Goal: Task Accomplishment & Management: Manage account settings

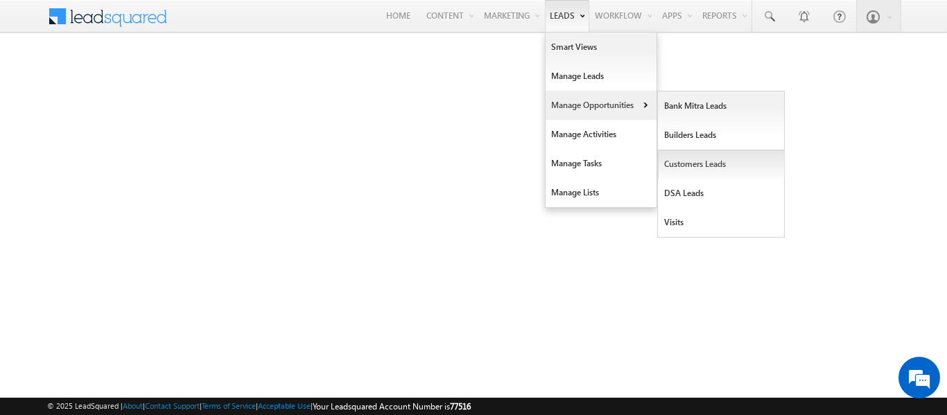
click at [687, 169] on link "Customers Leads" at bounding box center [721, 164] width 127 height 29
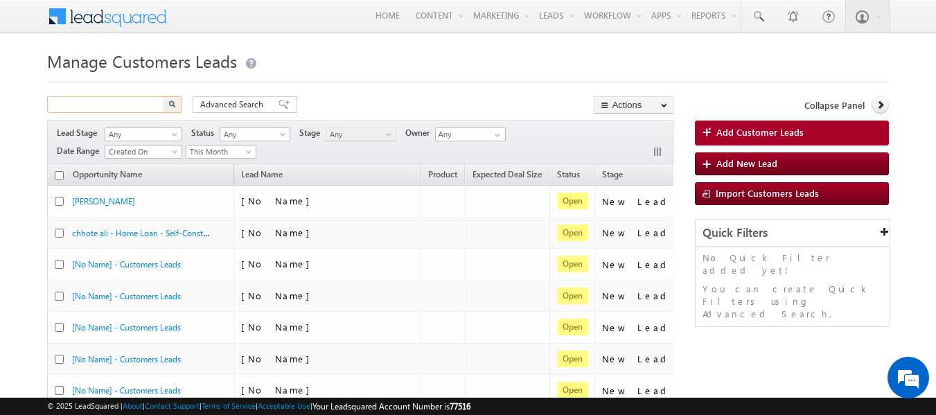
click at [101, 109] on input "text" at bounding box center [106, 104] width 119 height 17
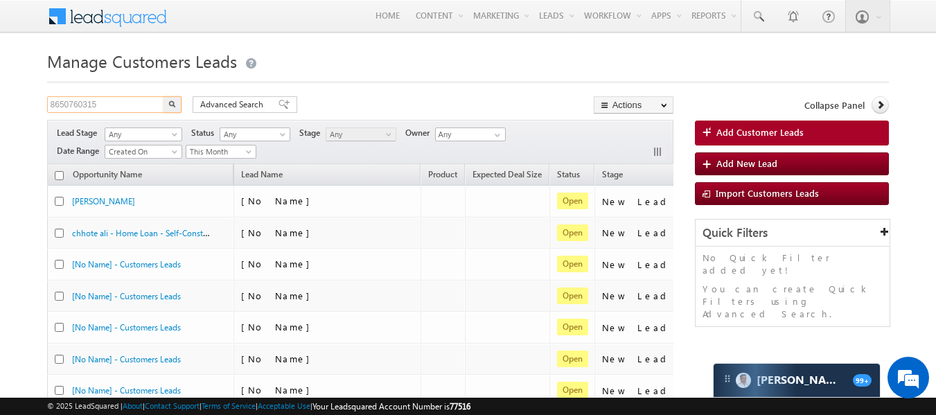
type input "8650760315"
click at [164, 96] on button "button" at bounding box center [173, 104] width 18 height 17
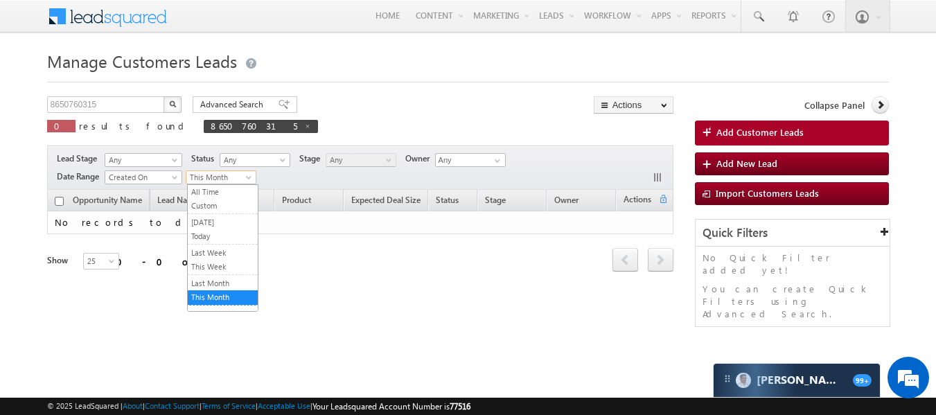
click at [244, 180] on span "This Month" at bounding box center [219, 177] width 66 height 12
click at [225, 193] on link "All Time" at bounding box center [223, 192] width 70 height 12
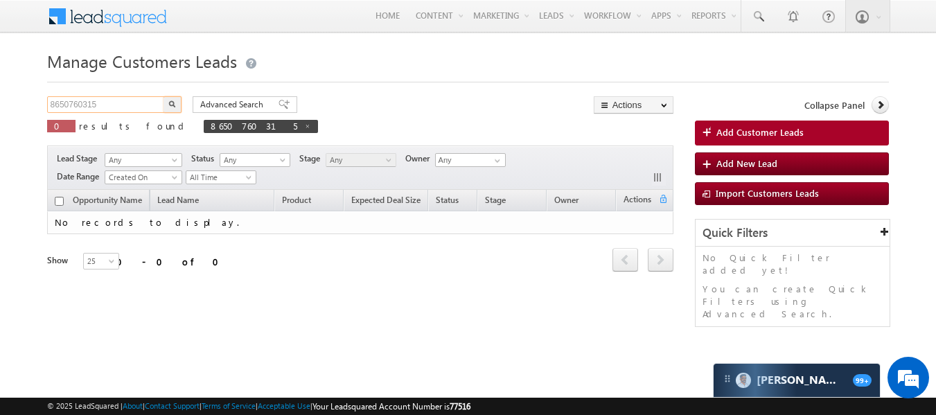
click at [89, 107] on input "8650760315" at bounding box center [106, 104] width 119 height 17
type input "8650762315"
click at [173, 101] on img "button" at bounding box center [172, 104] width 7 height 7
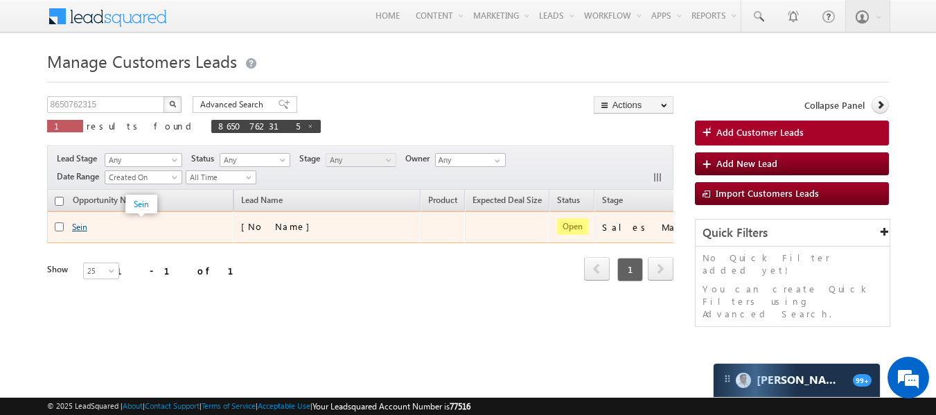
click at [78, 232] on link "Sein" at bounding box center [79, 227] width 15 height 10
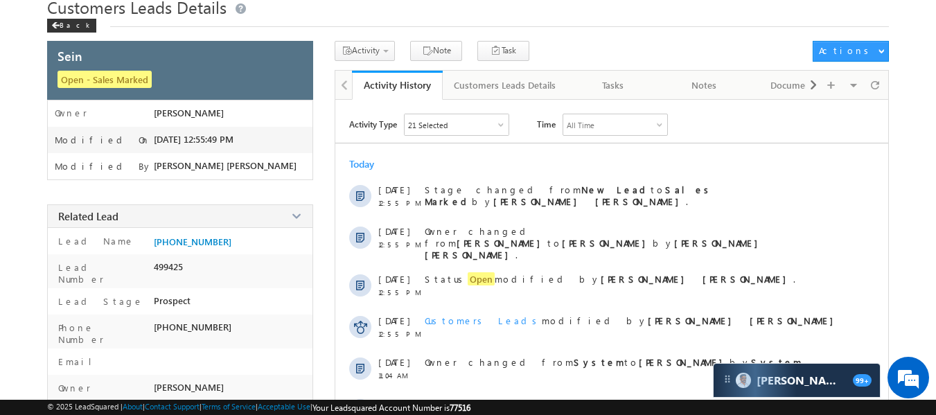
scroll to position [47, 0]
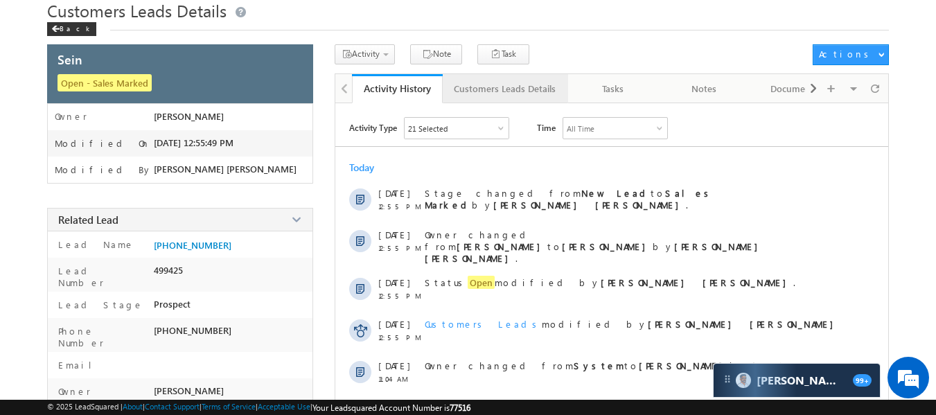
click at [509, 94] on div "Customers Leads Details" at bounding box center [505, 88] width 102 height 17
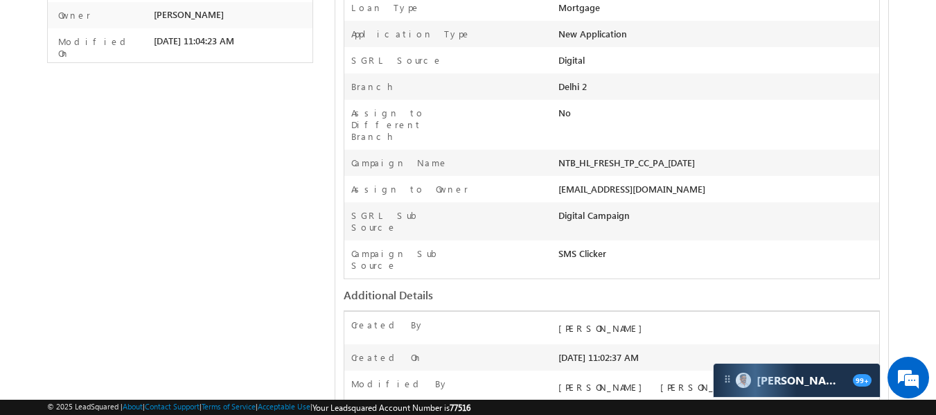
scroll to position [0, 0]
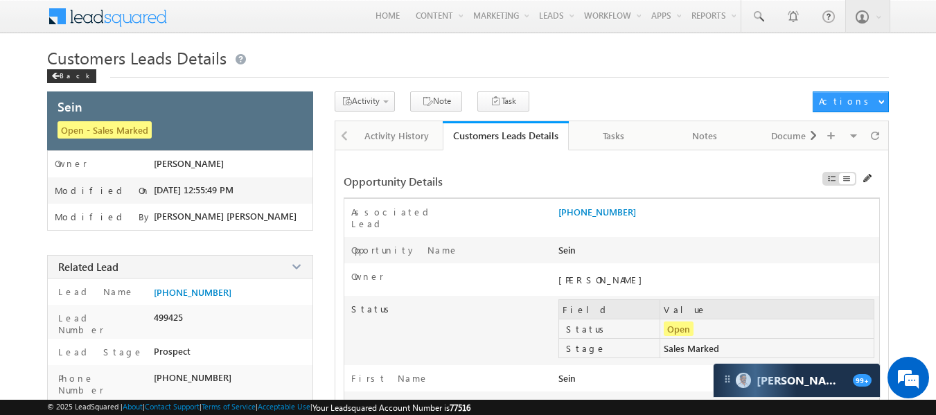
click at [346, 135] on div at bounding box center [343, 134] width 17 height 27
click at [61, 78] on div "Back" at bounding box center [71, 76] width 49 height 14
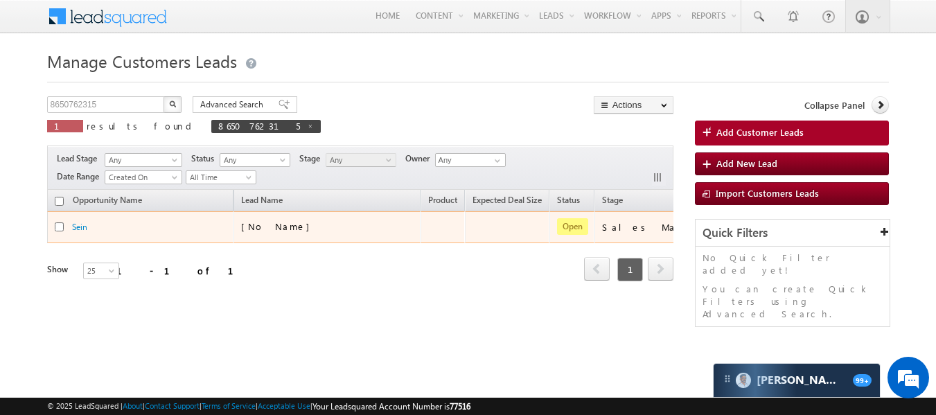
scroll to position [0, 144]
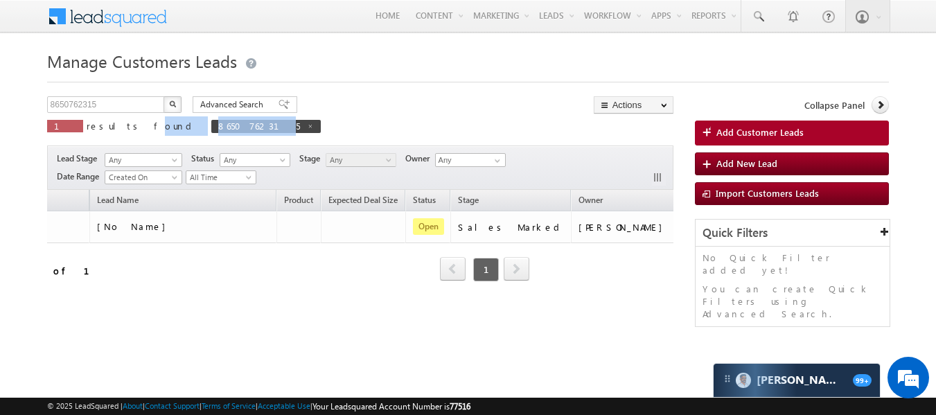
drag, startPoint x: 180, startPoint y: 126, endPoint x: 100, endPoint y: 134, distance: 80.1
click at [100, 134] on p "1 results found 8650762315" at bounding box center [184, 125] width 274 height 19
click at [277, 126] on div "8650762315 X 1 results found 8650762315 Advanced Search Advanced search results…" at bounding box center [360, 119] width 627 height 46
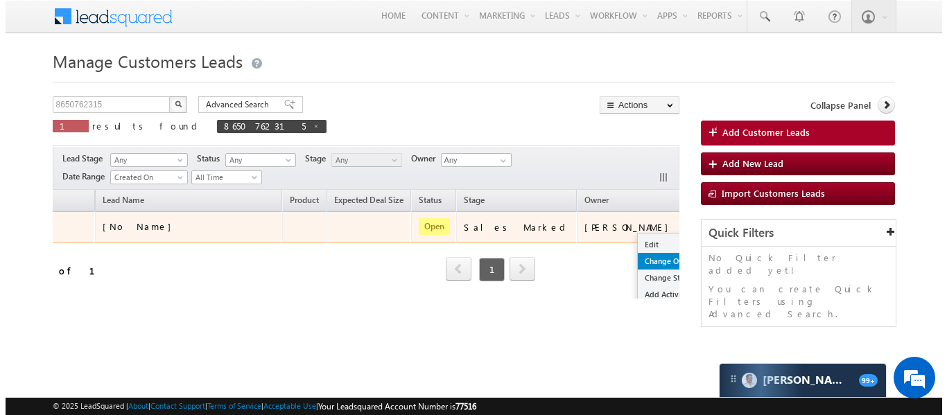
scroll to position [0, 0]
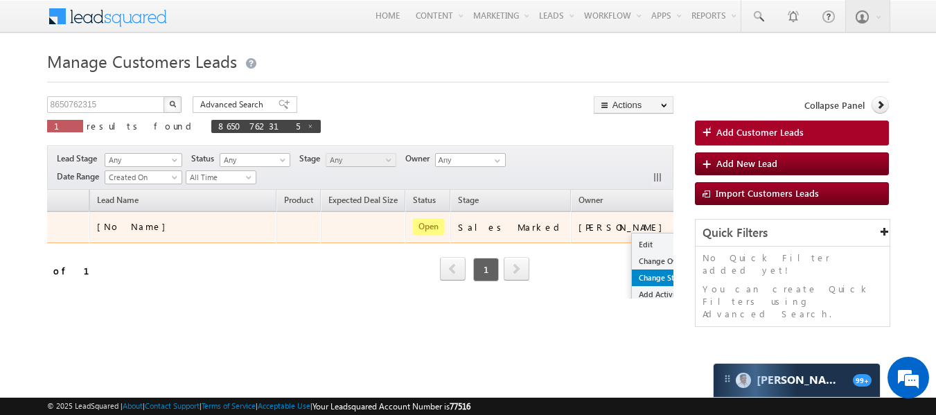
drag, startPoint x: 636, startPoint y: 229, endPoint x: 622, endPoint y: 270, distance: 43.2
click at [683, 236] on div "Edit Change Owner Change Stage Add Activity Add Task Delete" at bounding box center [694, 227] width 22 height 18
click at [632, 260] on link "Change Owner" at bounding box center [666, 261] width 69 height 17
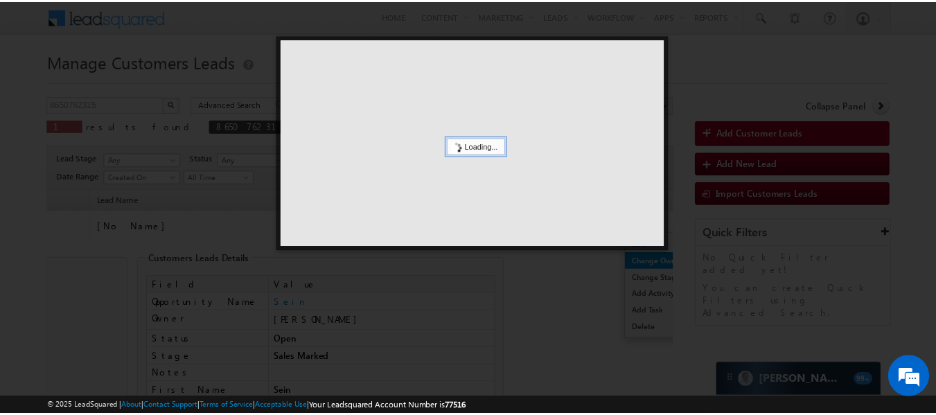
scroll to position [0, 137]
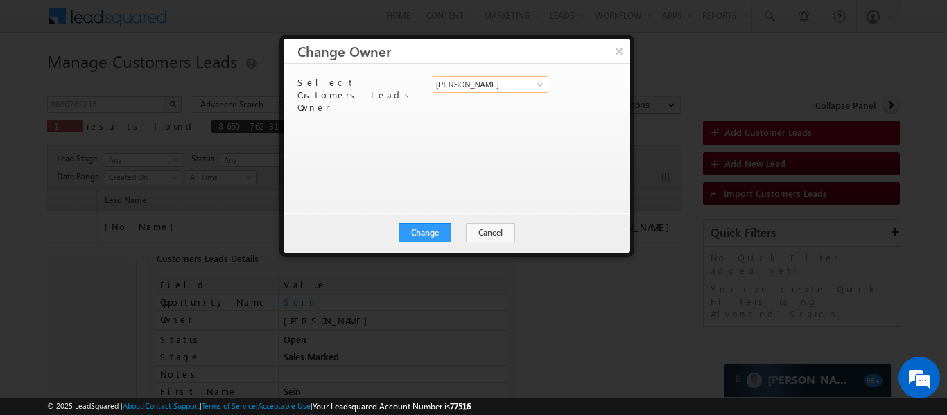
click at [486, 86] on input "[PERSON_NAME]" at bounding box center [491, 84] width 116 height 17
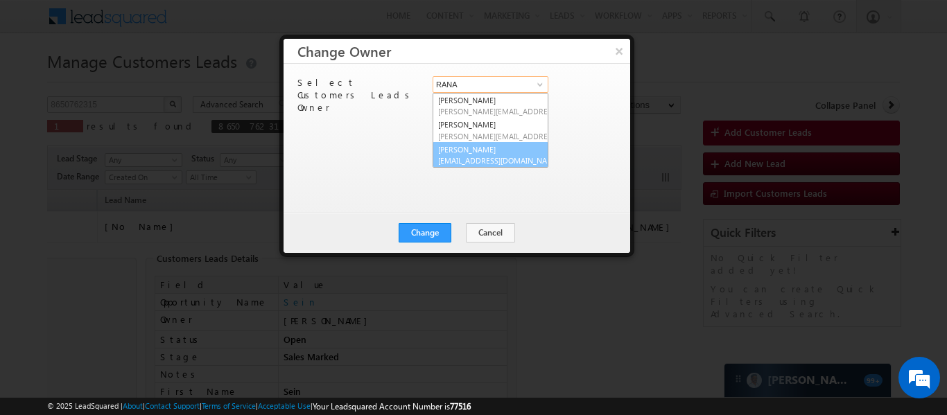
click at [471, 155] on link "Rana Sangram Singh rana.singh@sgrlimited.in" at bounding box center [491, 155] width 116 height 26
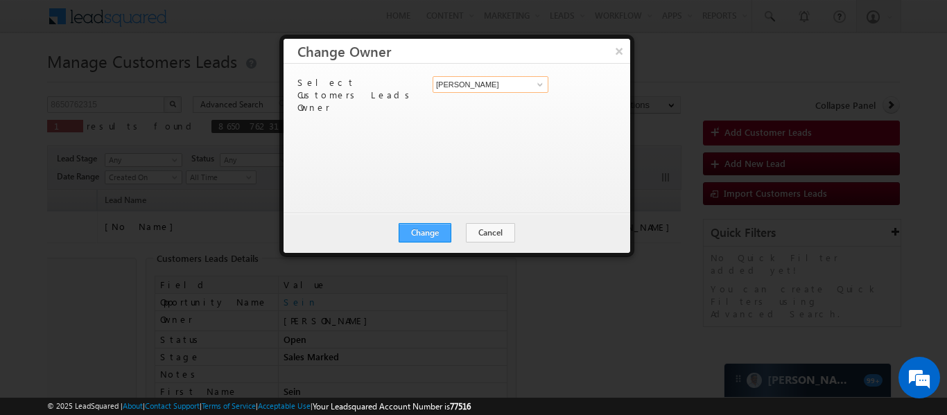
type input "[PERSON_NAME]"
click at [433, 230] on button "Change" at bounding box center [425, 232] width 53 height 19
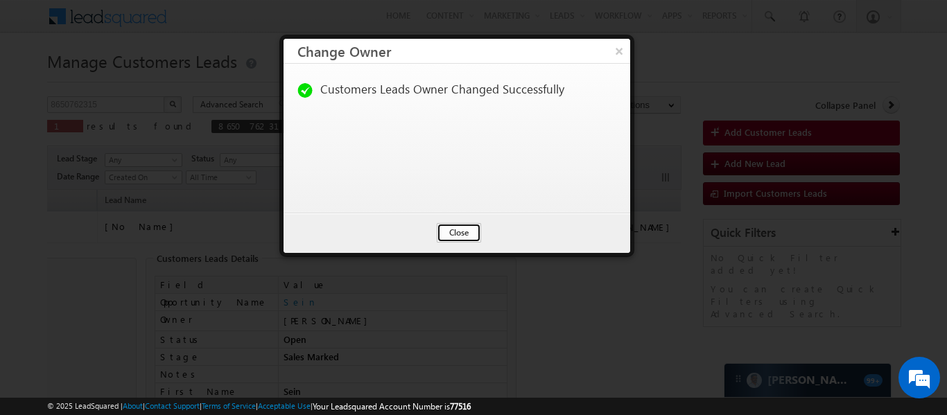
click at [457, 228] on button "Close" at bounding box center [459, 232] width 44 height 19
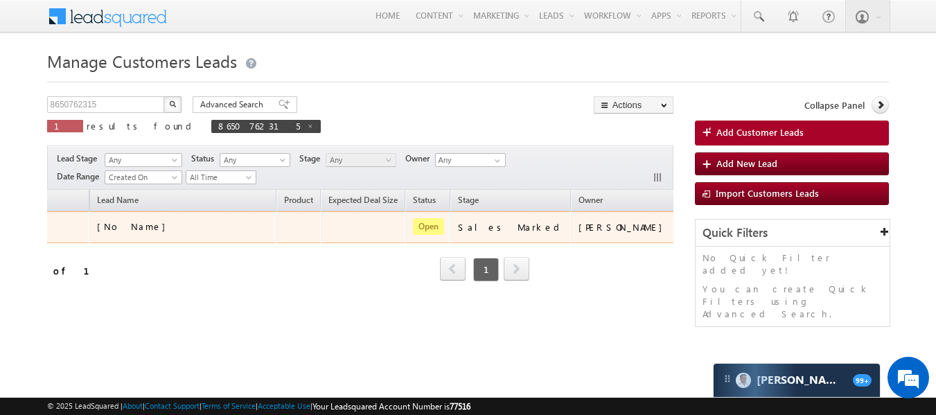
scroll to position [0, 0]
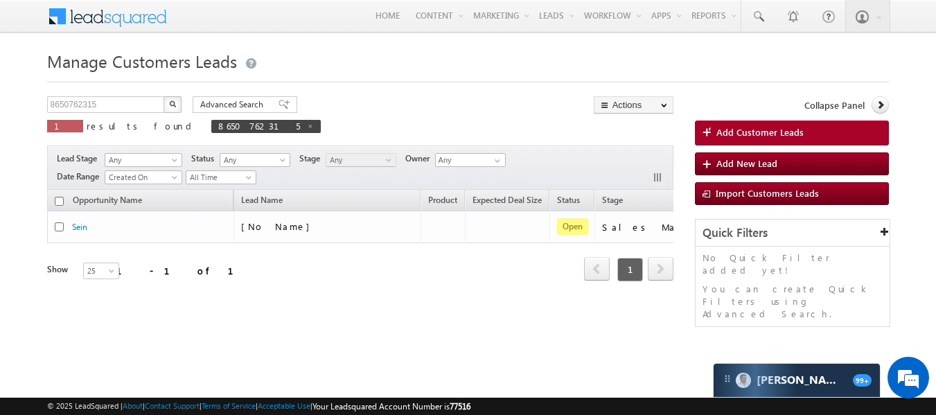
click at [313, 338] on div "Manage Customers Leads 8650762315 X 1 results found 8650762315 Advanced Search …" at bounding box center [468, 219] width 843 height 347
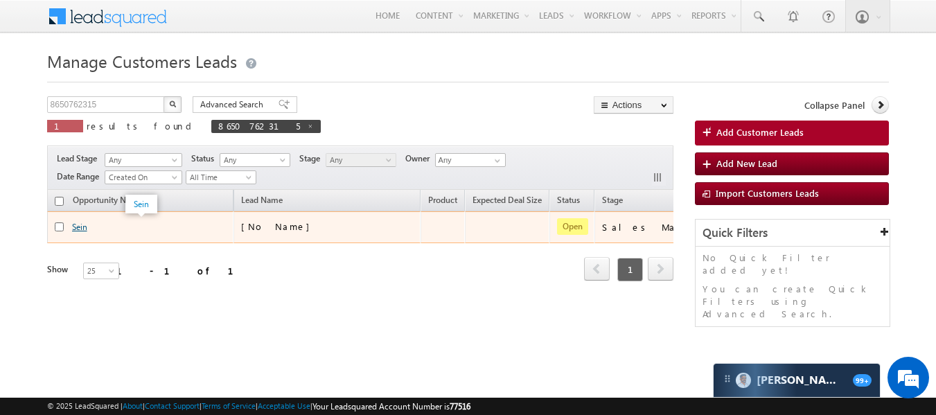
click at [78, 228] on link "Sein" at bounding box center [79, 227] width 15 height 10
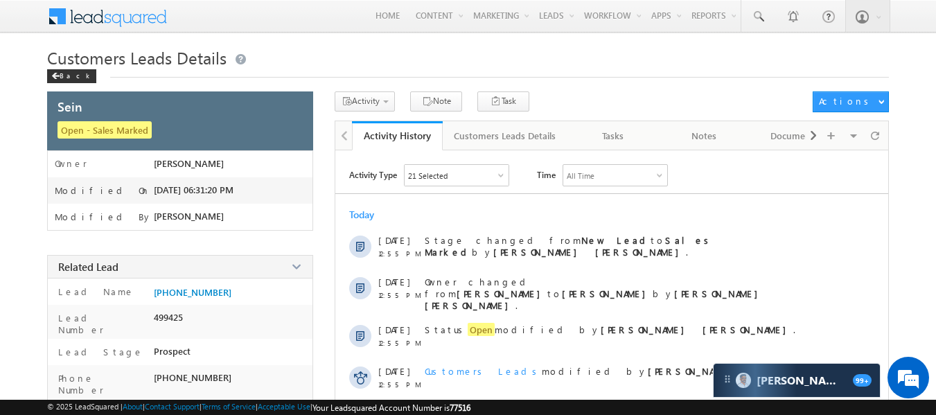
click at [337, 132] on div at bounding box center [343, 134] width 17 height 27
click at [54, 84] on div "Customers Leads Details Back" at bounding box center [468, 68] width 843 height 45
click at [62, 78] on div "Back" at bounding box center [71, 76] width 49 height 14
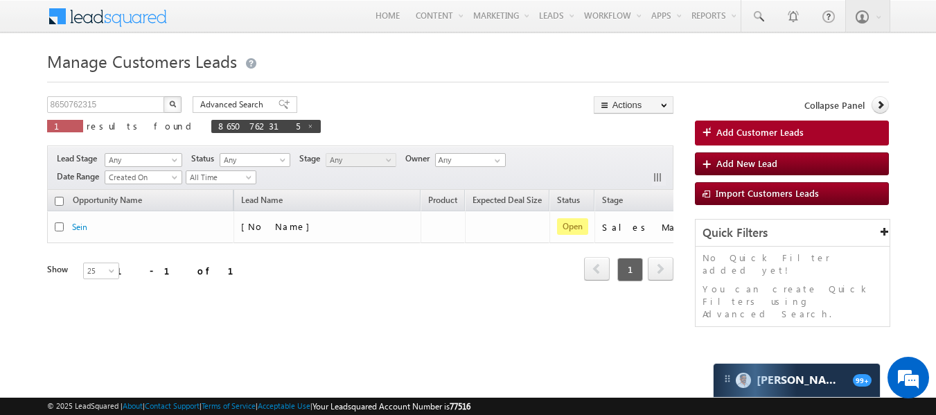
click at [62, 78] on div at bounding box center [468, 77] width 843 height 9
click at [131, 110] on input "8650762315" at bounding box center [106, 104] width 119 height 17
type input "8"
type input "7042311428"
click at [164, 96] on button "button" at bounding box center [173, 104] width 18 height 17
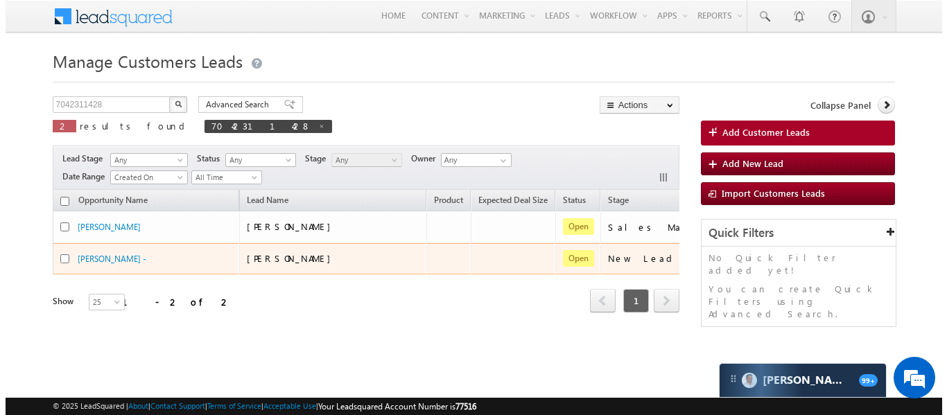
scroll to position [0, 144]
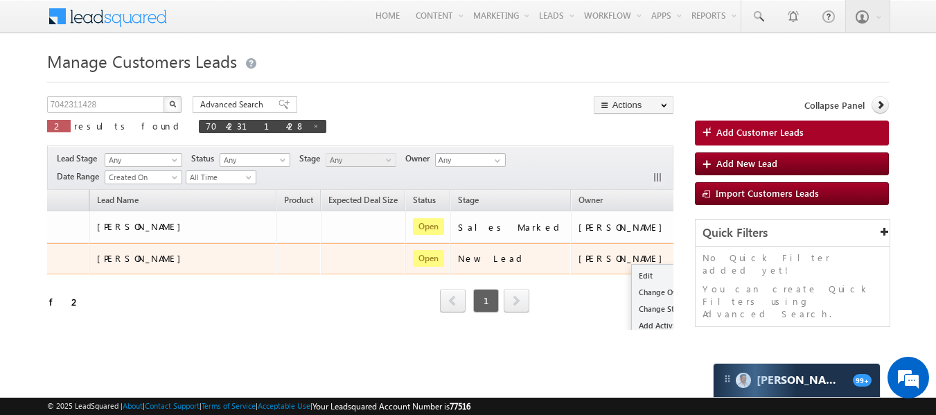
click at [688, 253] on button "button" at bounding box center [695, 258] width 14 height 14
click at [632, 297] on link "Change Owner" at bounding box center [666, 292] width 69 height 17
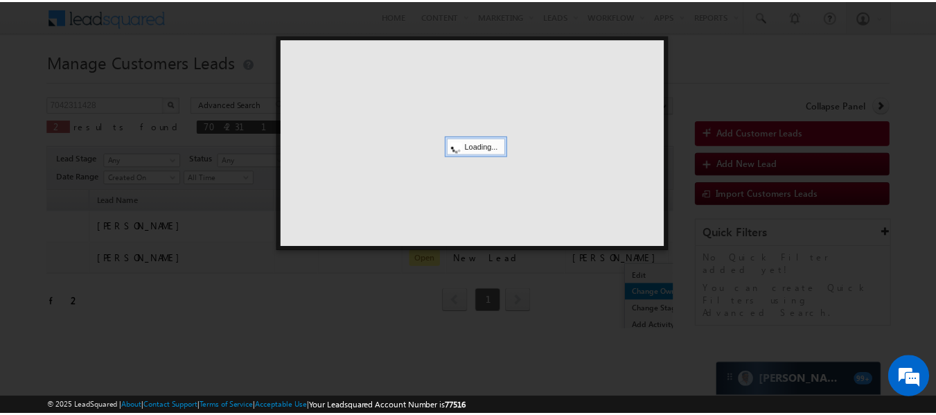
scroll to position [0, 137]
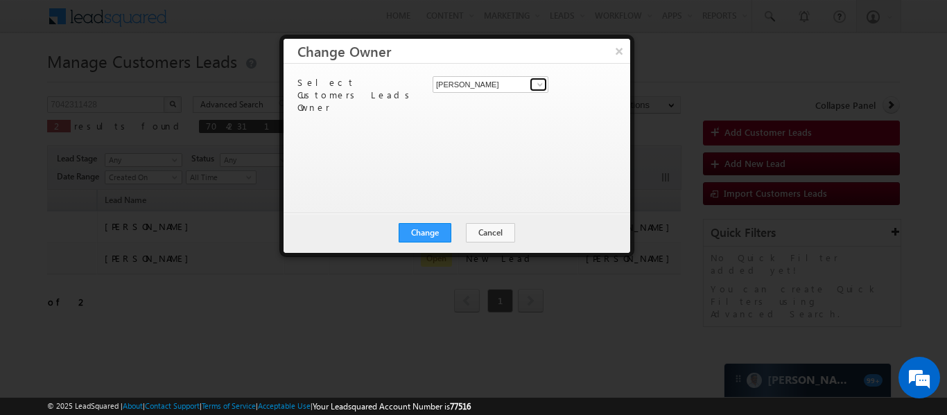
click at [534, 87] on link at bounding box center [538, 85] width 17 height 14
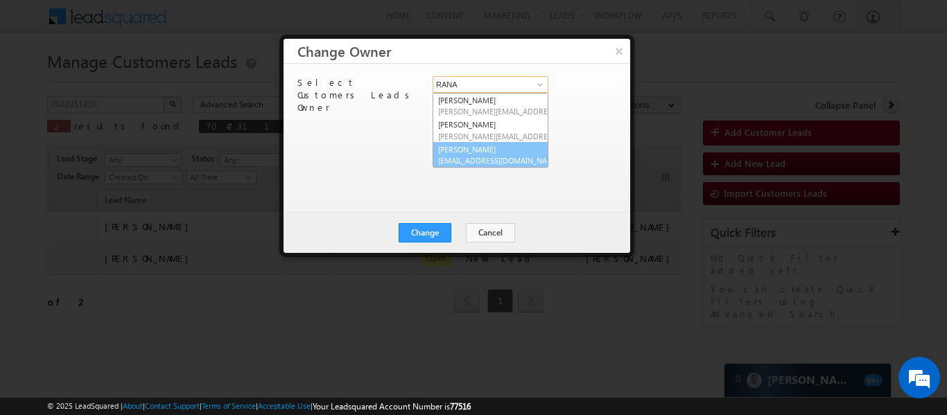
click at [474, 159] on span "[EMAIL_ADDRESS][DOMAIN_NAME]" at bounding box center [500, 160] width 125 height 10
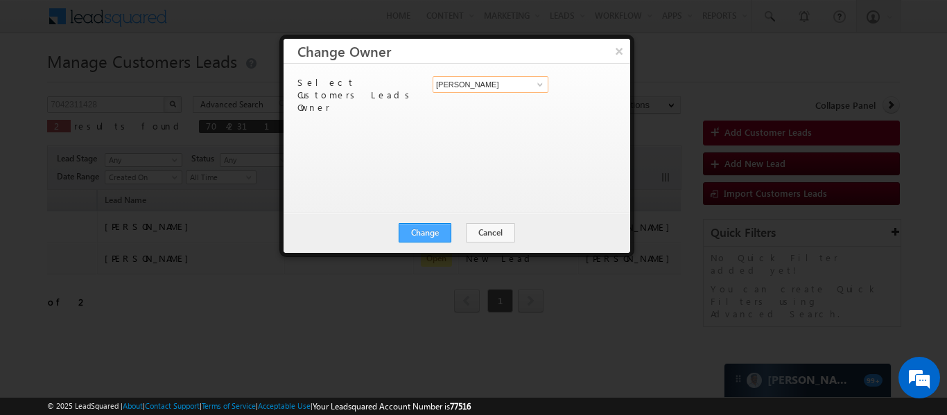
type input "[PERSON_NAME]"
click at [435, 225] on button "Change" at bounding box center [425, 232] width 53 height 19
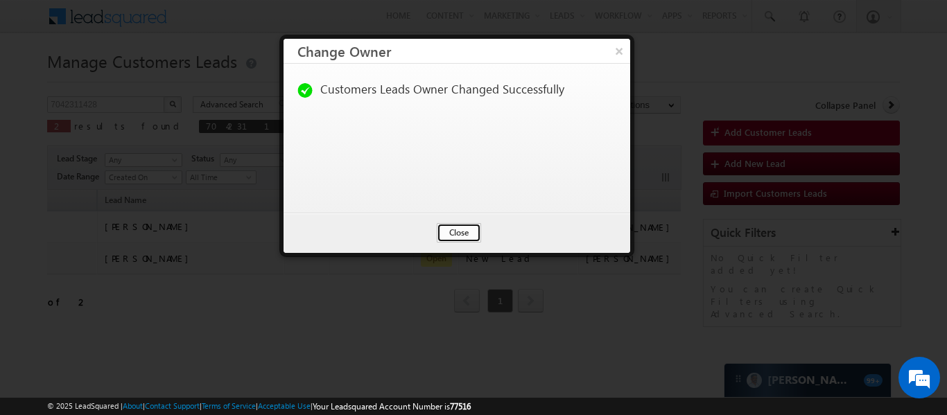
click at [467, 238] on button "Close" at bounding box center [459, 232] width 44 height 19
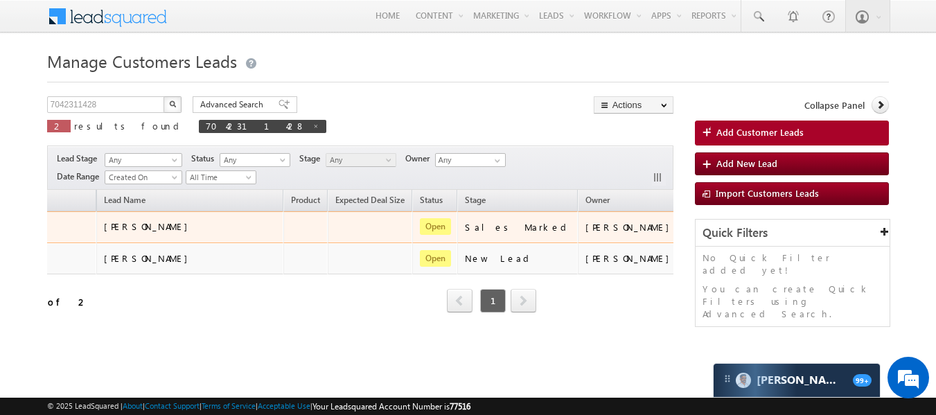
scroll to position [0, 0]
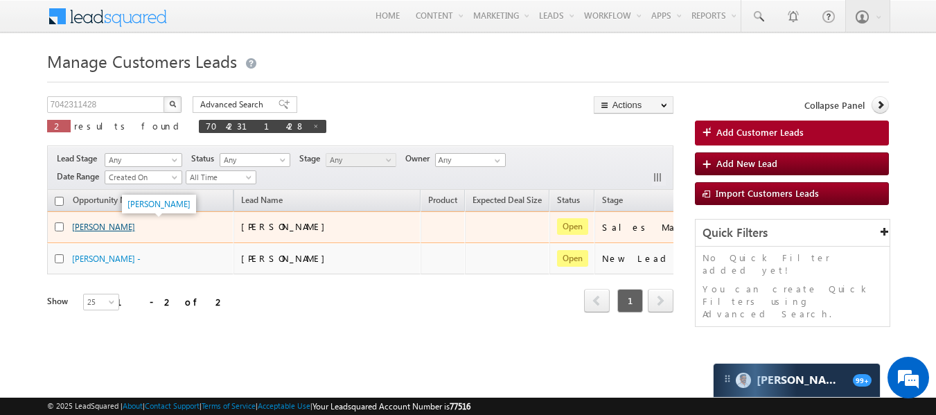
click at [88, 230] on link "[PERSON_NAME]" at bounding box center [103, 227] width 63 height 10
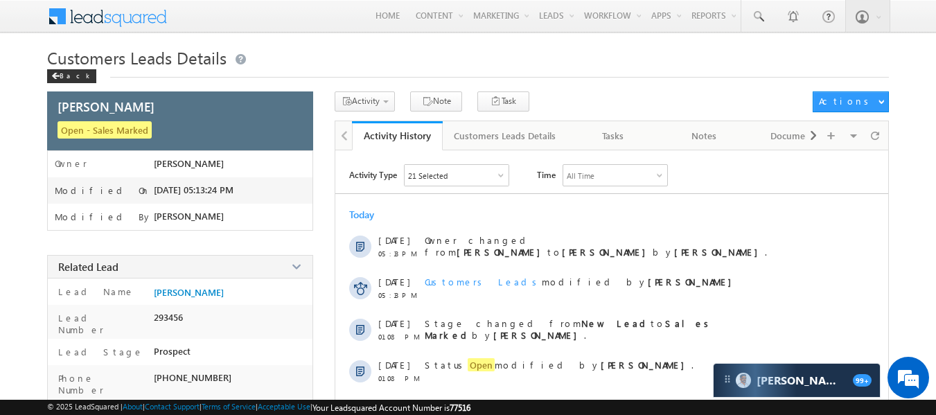
click at [342, 133] on div at bounding box center [343, 134] width 17 height 27
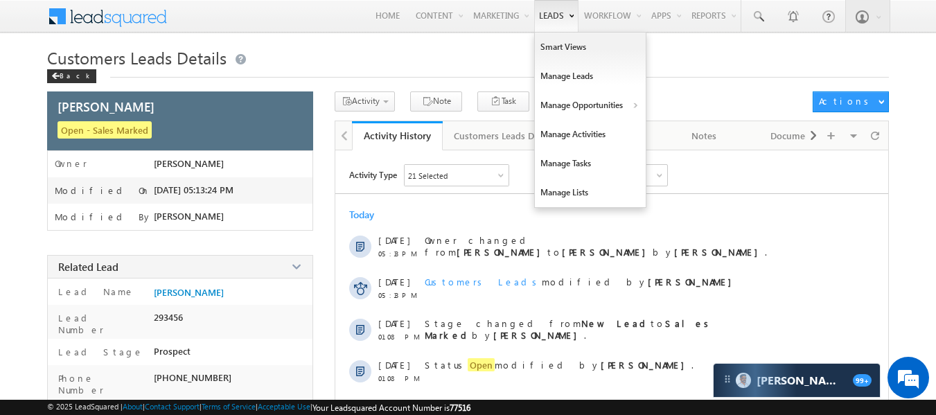
click at [537, 12] on link "Leads" at bounding box center [556, 16] width 44 height 32
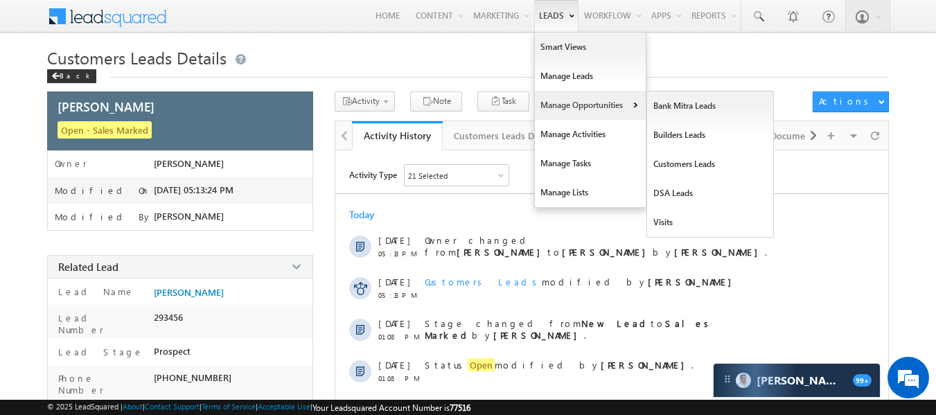
click at [605, 108] on link "Manage Opportunities" at bounding box center [590, 105] width 111 height 29
click at [688, 172] on link "Customers Leads" at bounding box center [710, 164] width 127 height 29
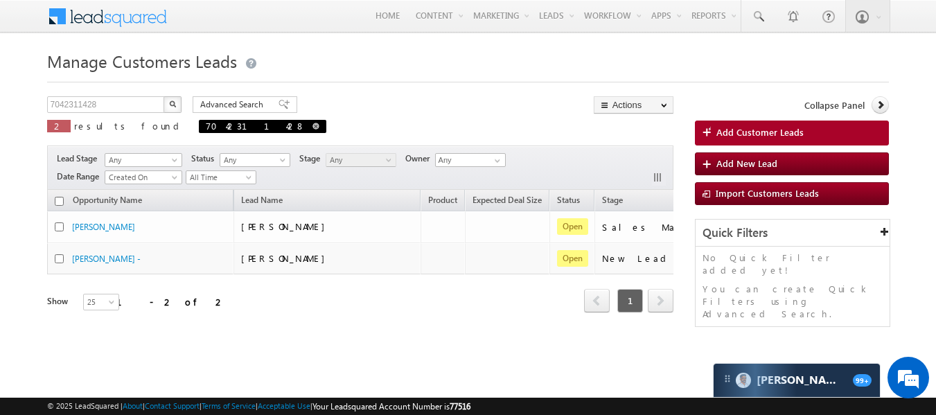
click at [313, 125] on span at bounding box center [316, 126] width 7 height 7
type input "Search Customers Leads"
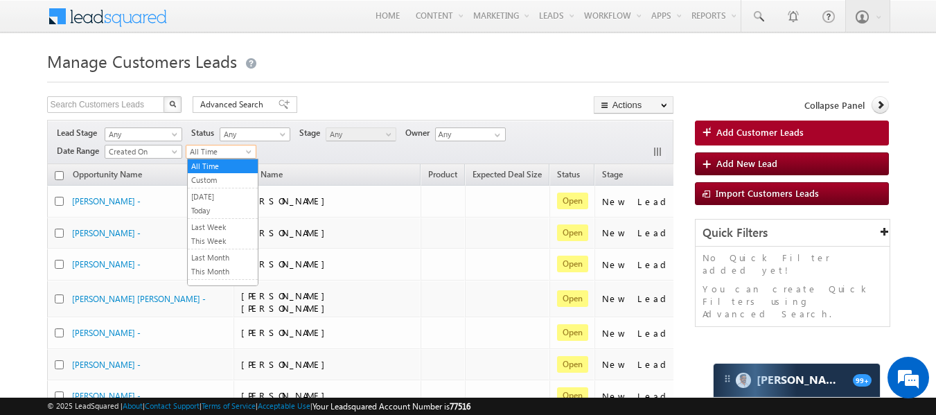
click at [228, 152] on span "All Time" at bounding box center [219, 152] width 66 height 12
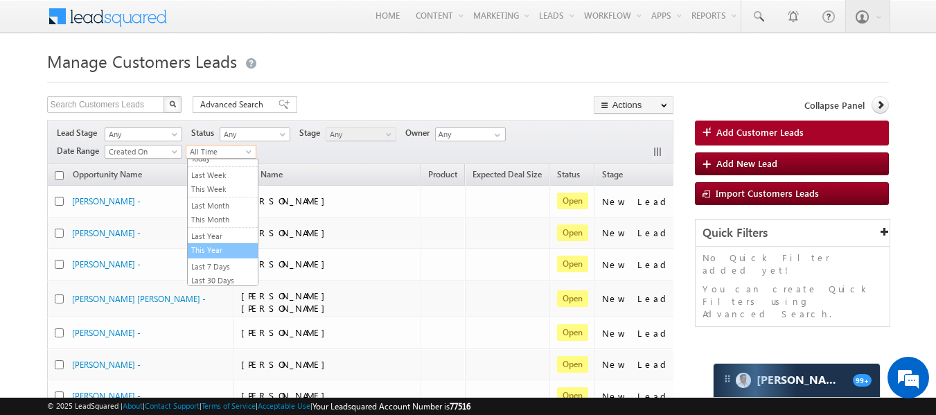
scroll to position [53, 0]
click at [222, 224] on link "This Month" at bounding box center [223, 219] width 70 height 12
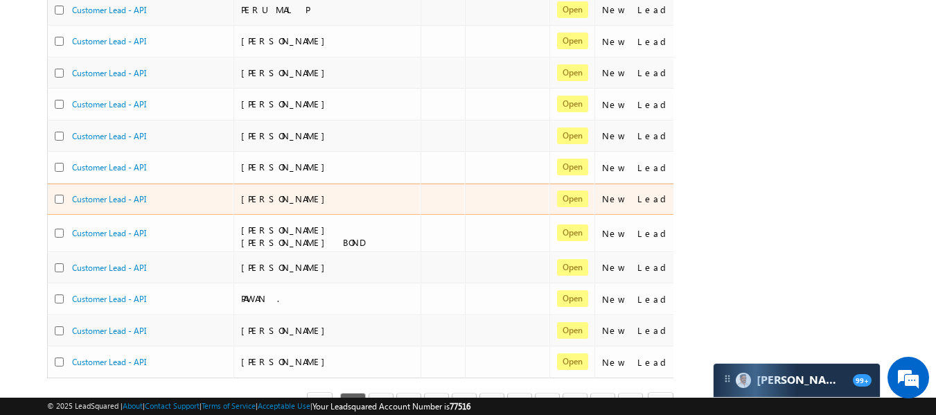
scroll to position [686, 0]
